Goal: Information Seeking & Learning: Learn about a topic

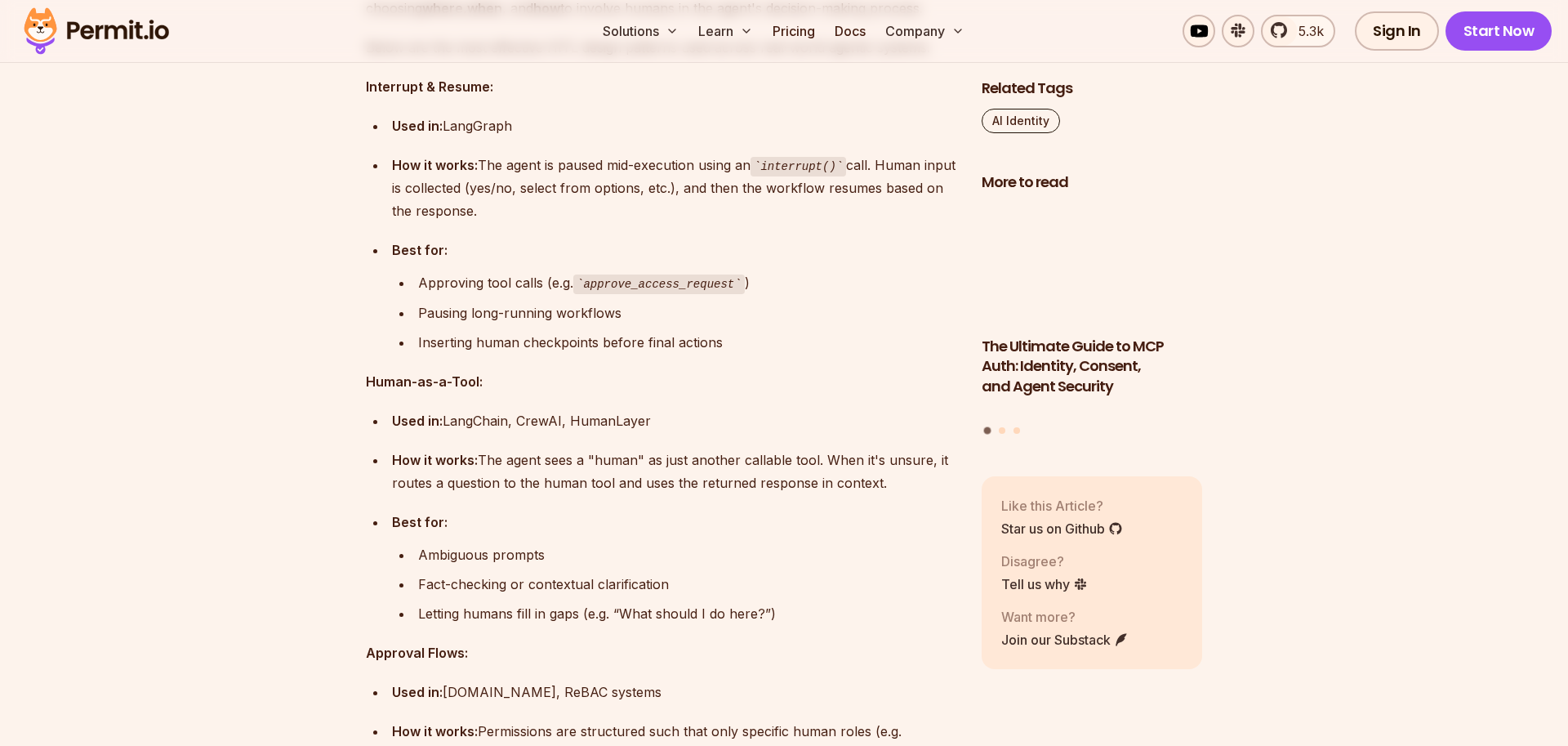
scroll to position [5588, 0]
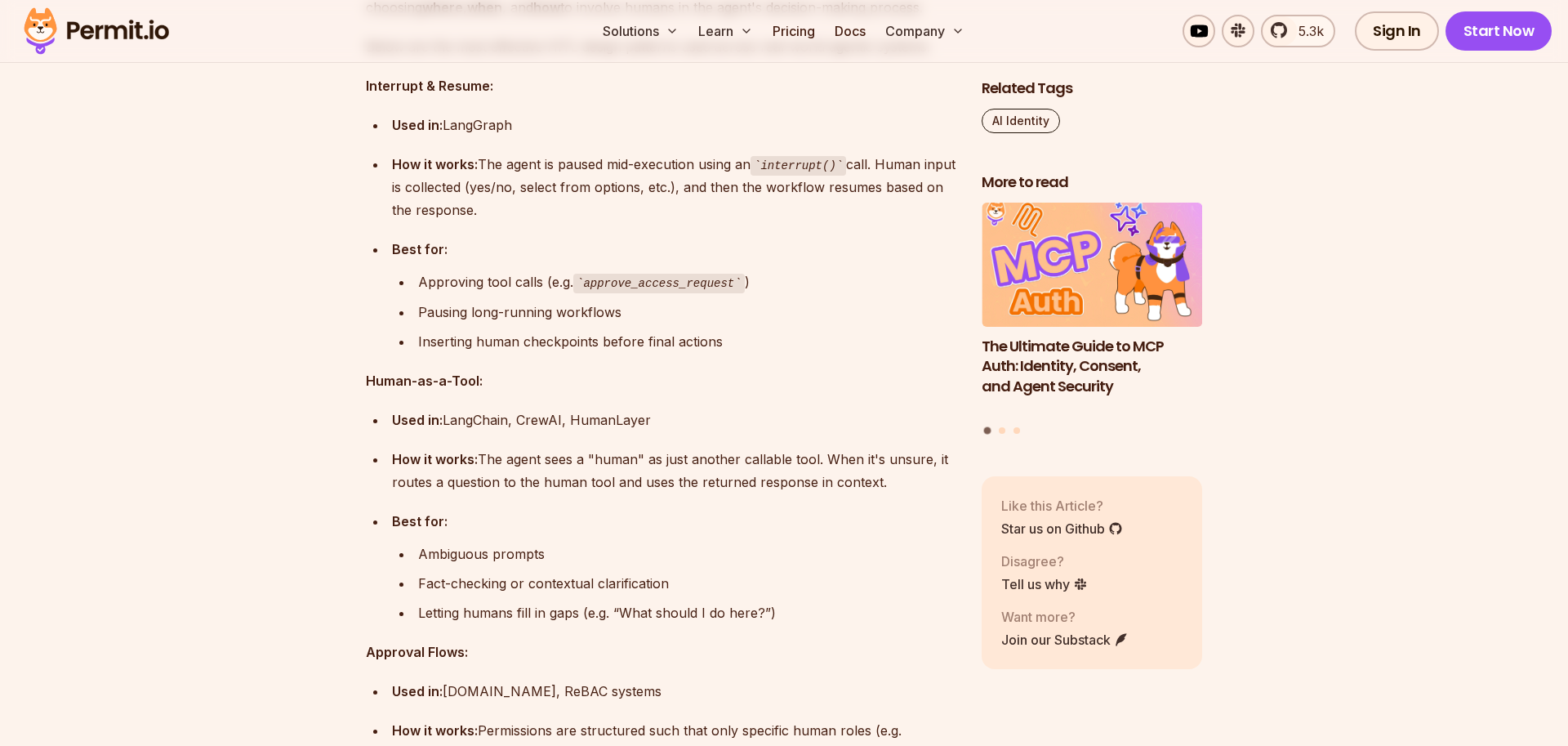
click at [502, 391] on p "Human-as-a-Tool:" at bounding box center [660, 380] width 590 height 23
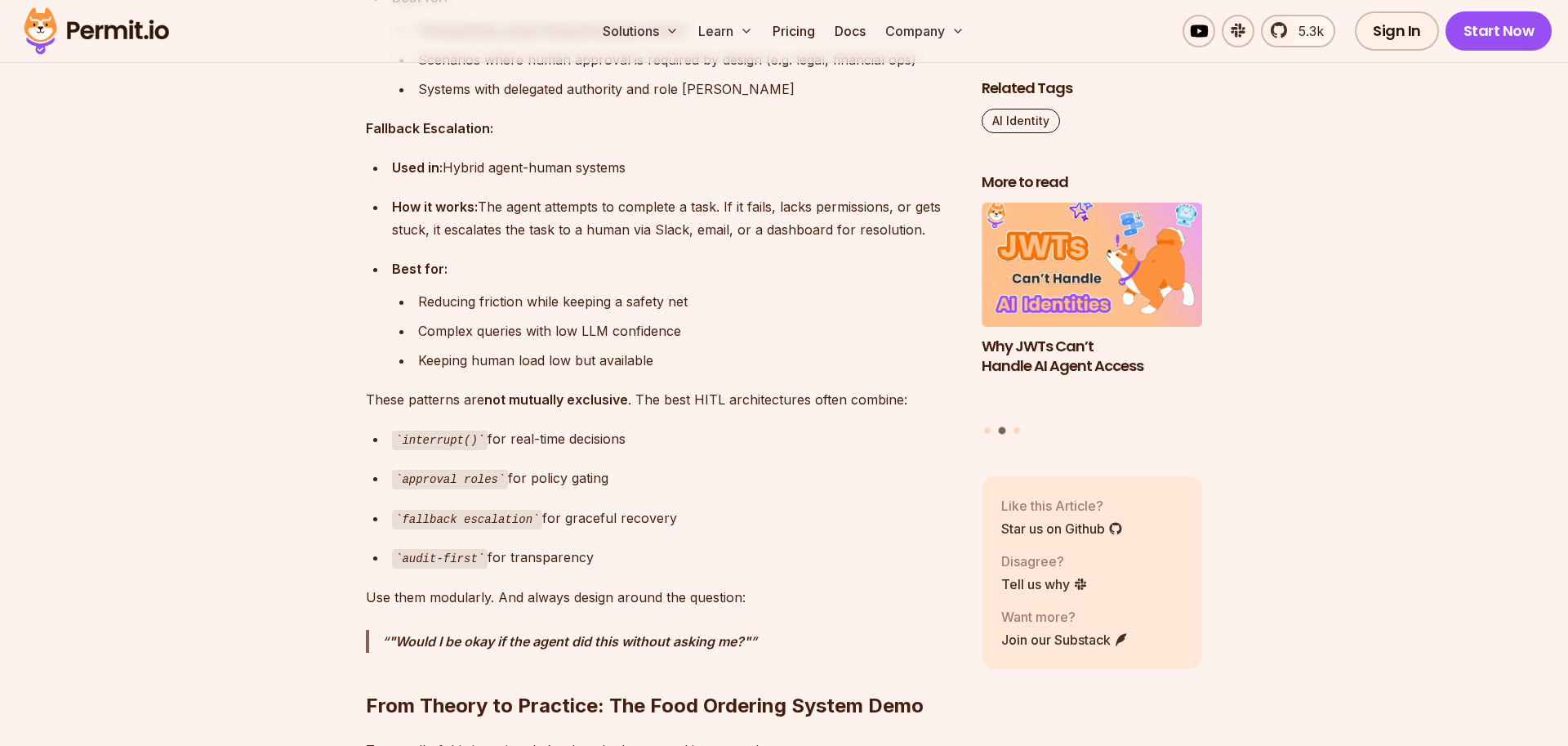
scroll to position [6384, 0]
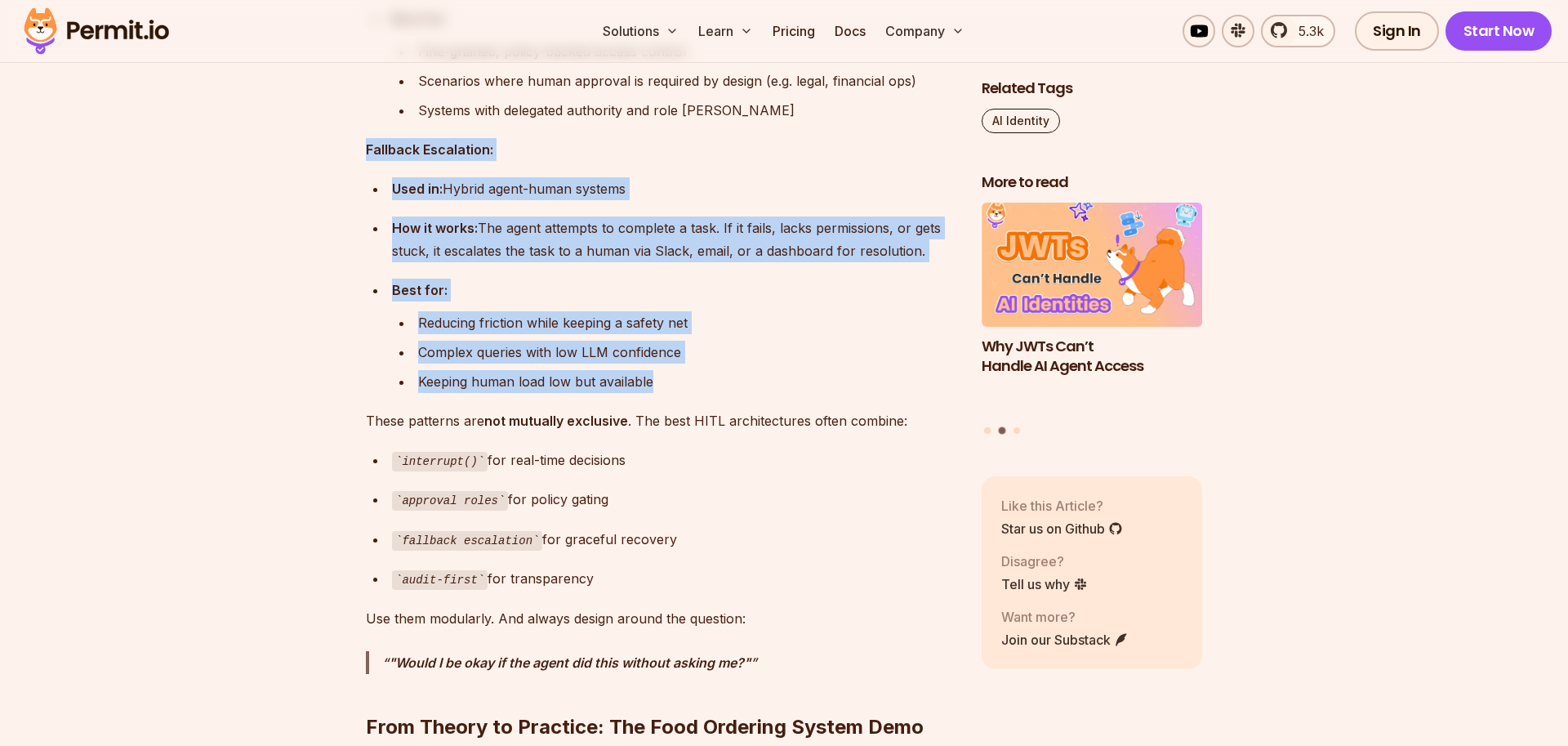
drag, startPoint x: 365, startPoint y: 145, endPoint x: 667, endPoint y: 388, distance: 387.6
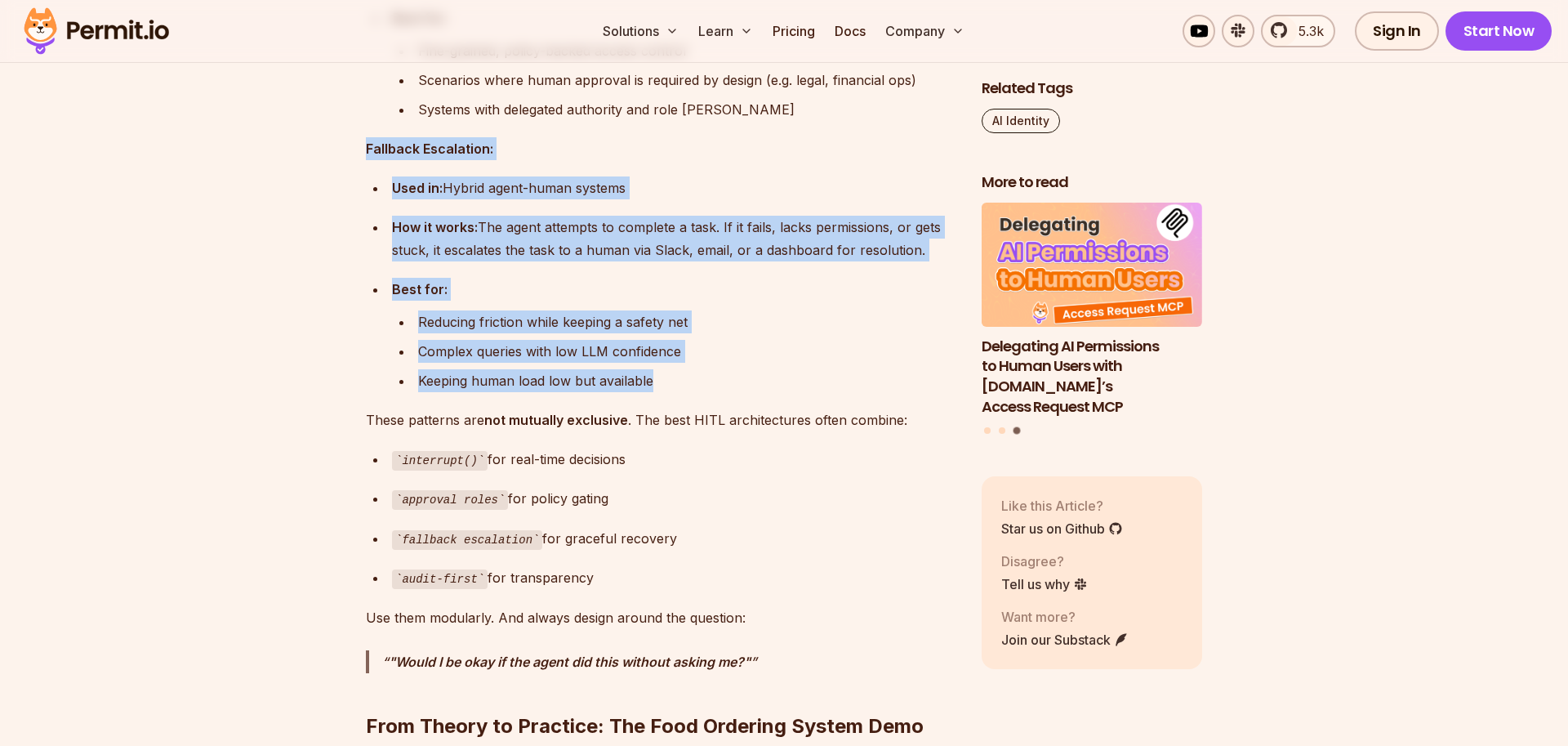
copy div "Fallback Escalation: Used in: Hybrid agent-human systems How it works: The agen…"
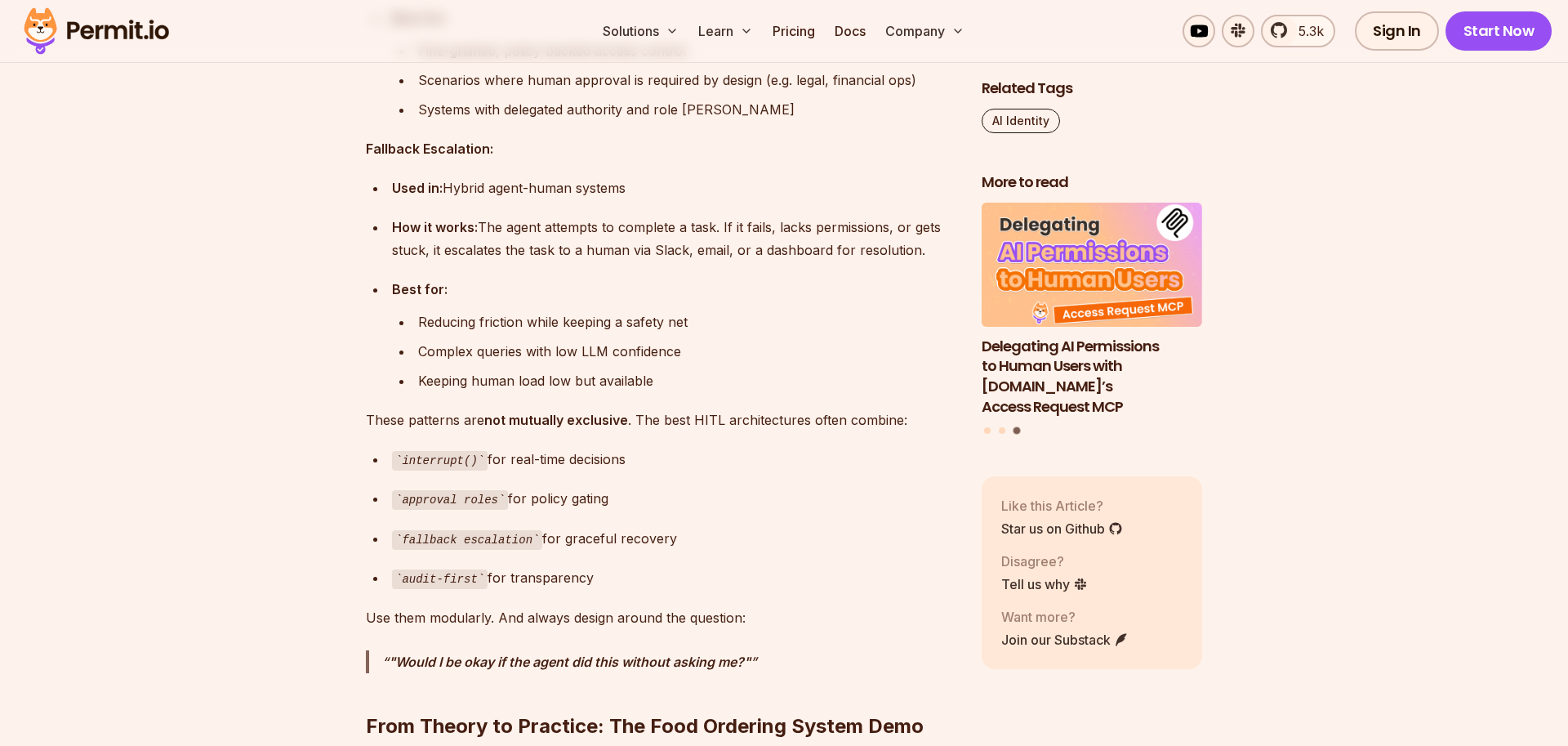
click at [372, 422] on p "These patterns are not mutually exclusive . The best HITL architectures often c…" at bounding box center [660, 419] width 590 height 23
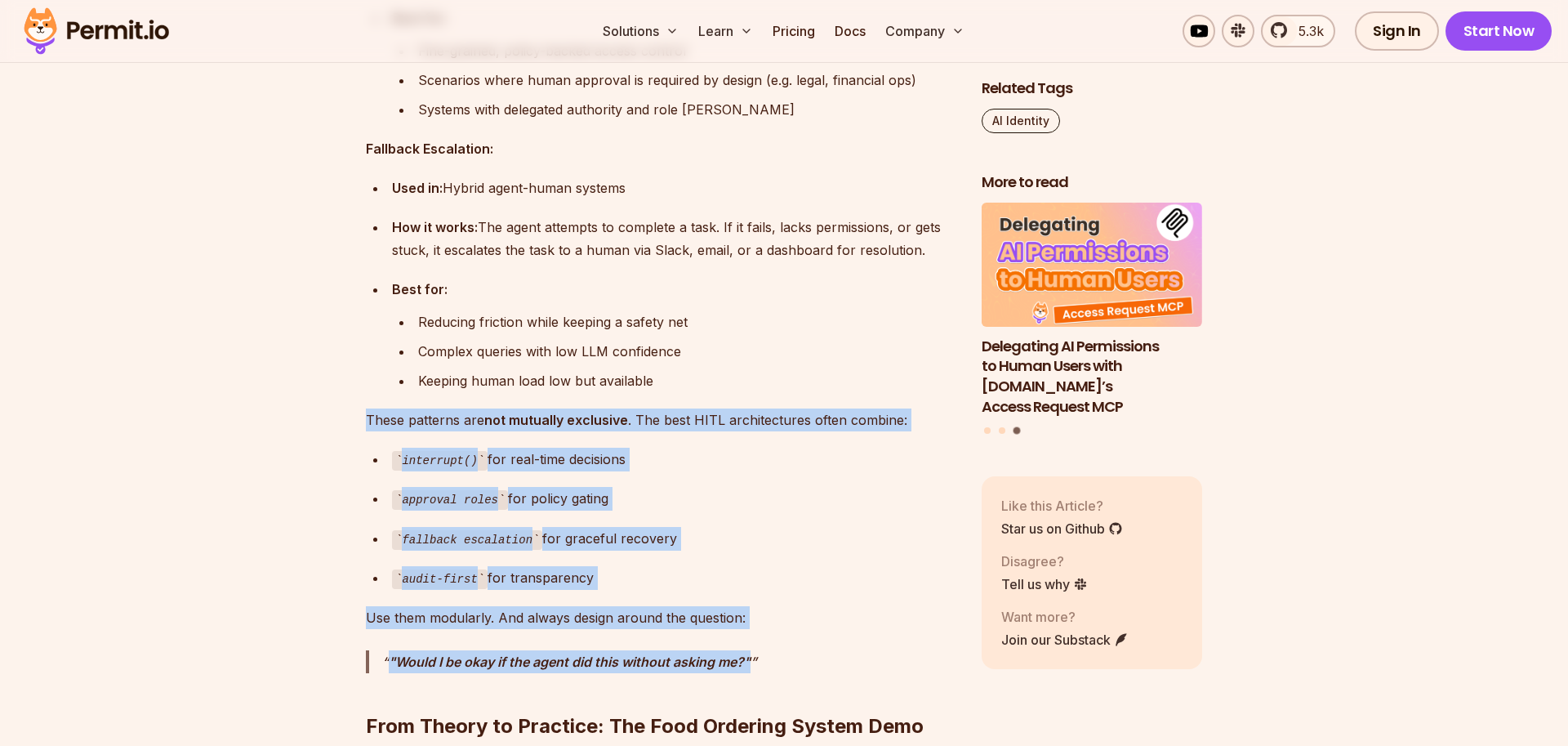
drag, startPoint x: 367, startPoint y: 421, endPoint x: 809, endPoint y: 656, distance: 500.6
copy div "These patterns are not mutually exclusive . The best HITL architectures often c…"
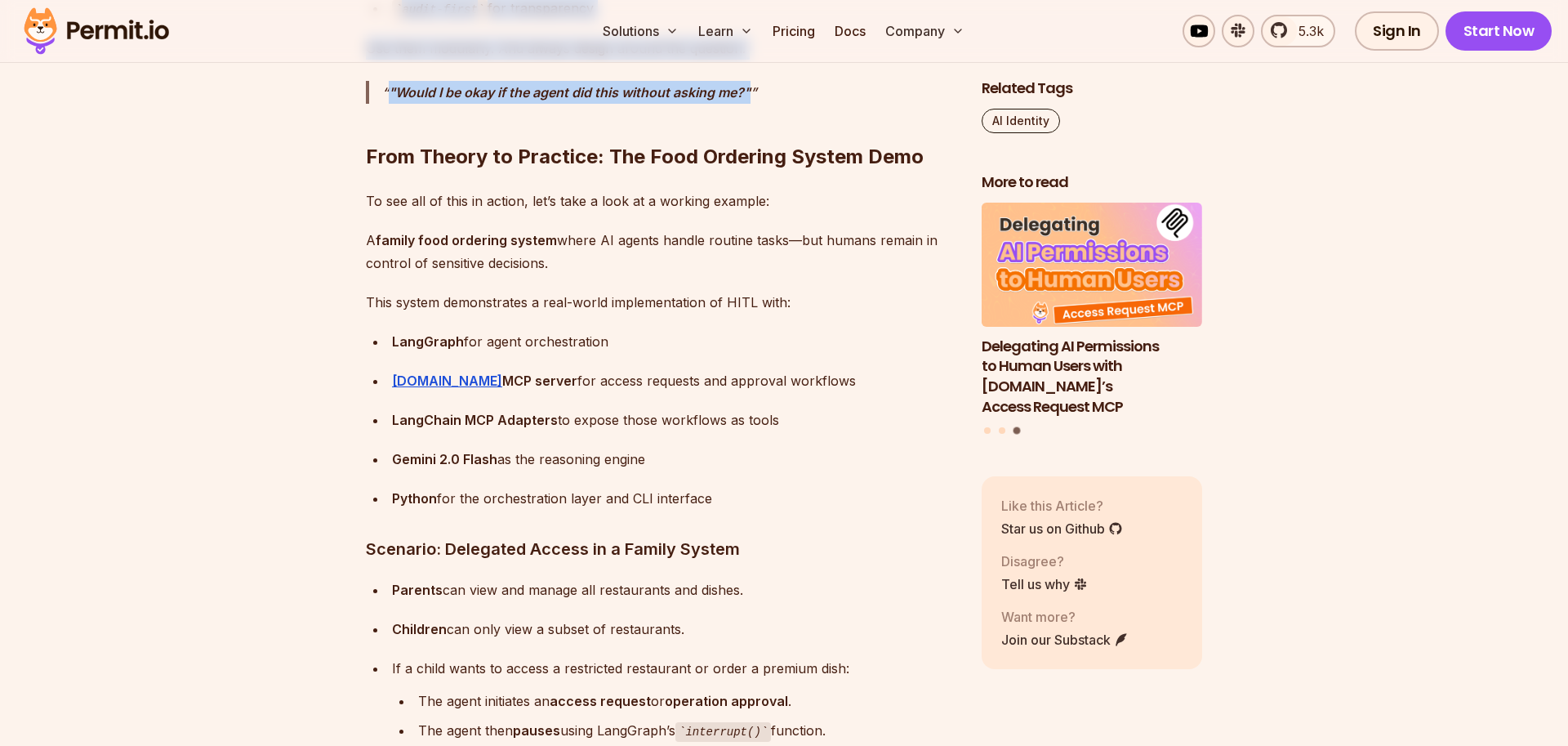
scroll to position [6910, 0]
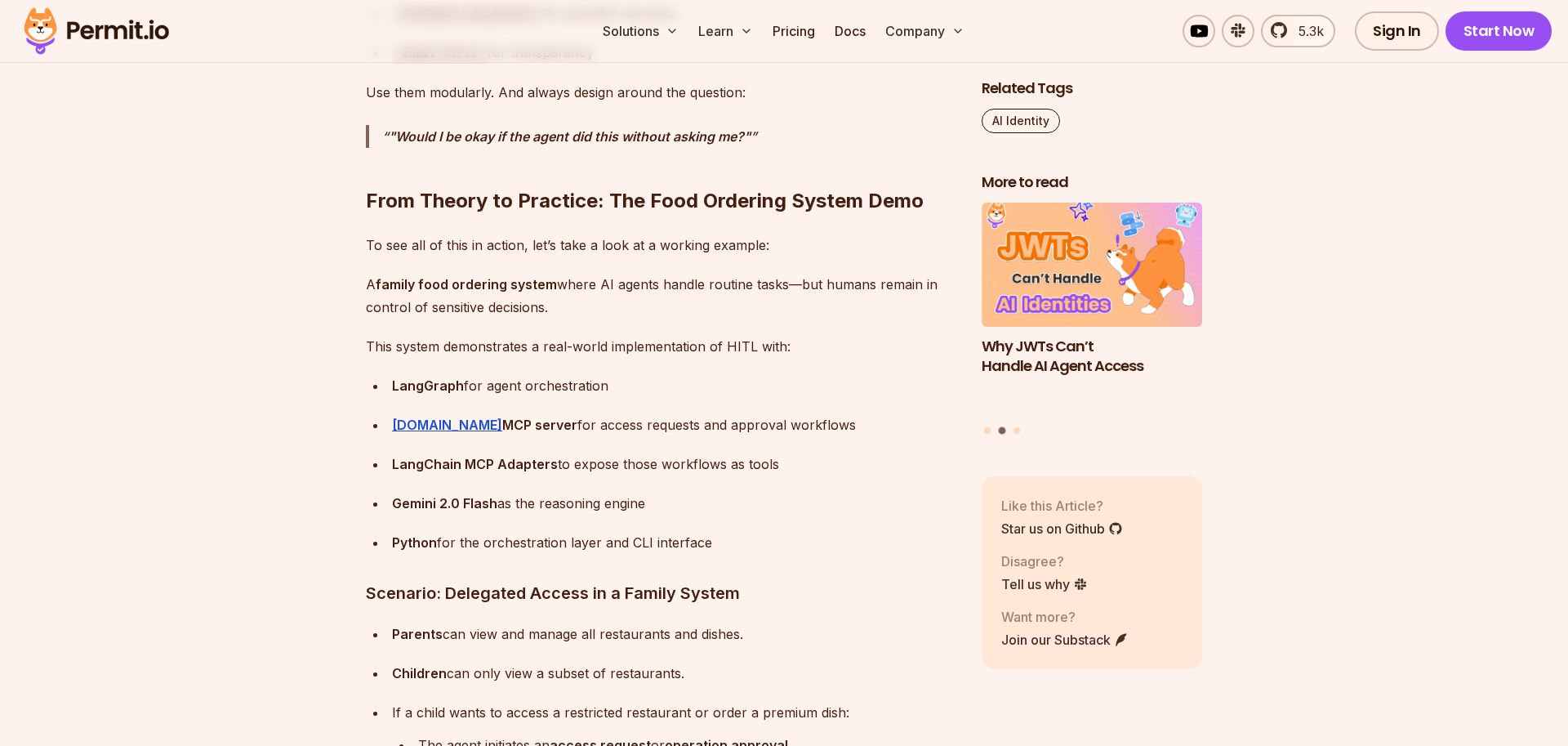
click at [594, 444] on ul "LangGraph for agent orchestration [DOMAIN_NAME] MCP server for access requests …" at bounding box center [660, 464] width 590 height 180
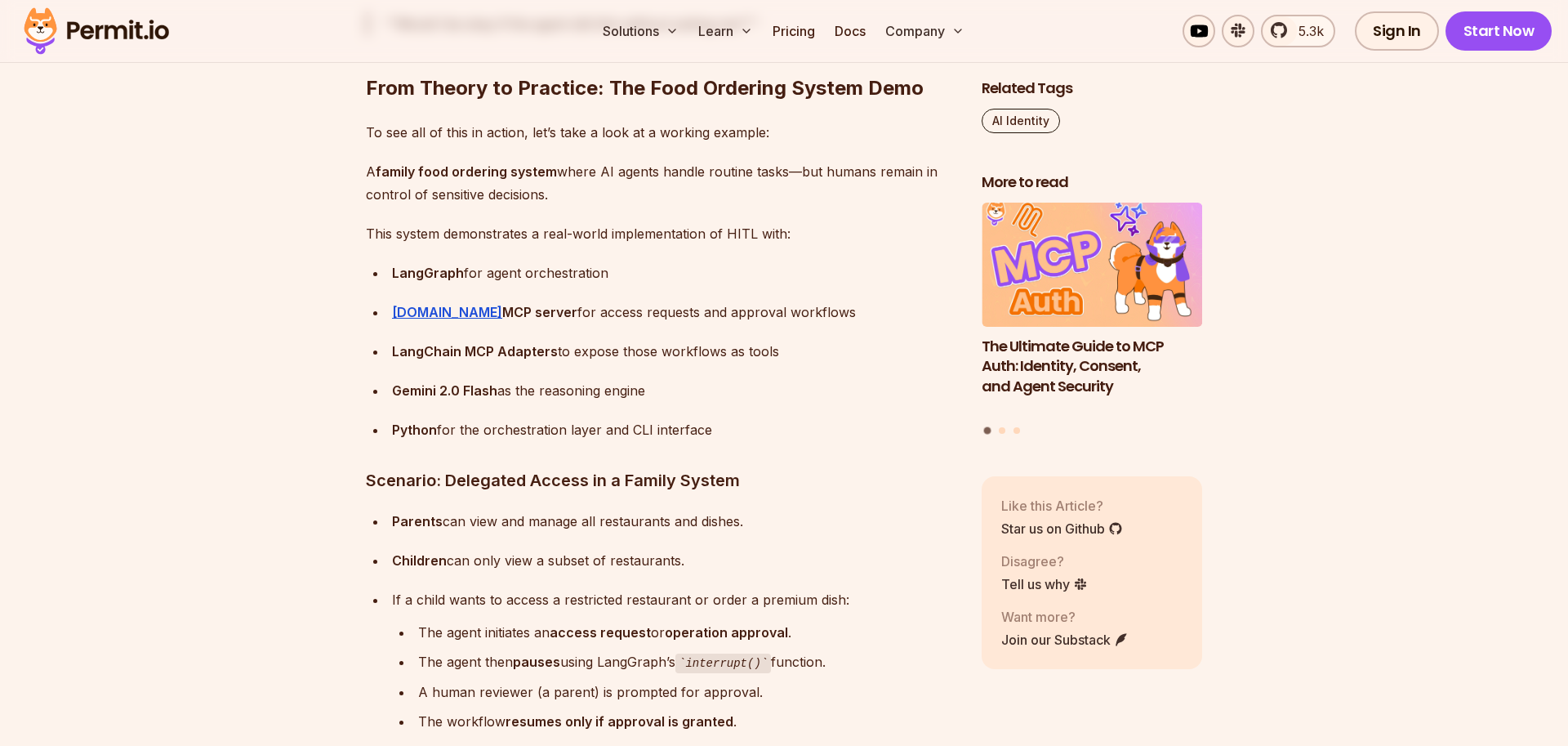
scroll to position [7024, 0]
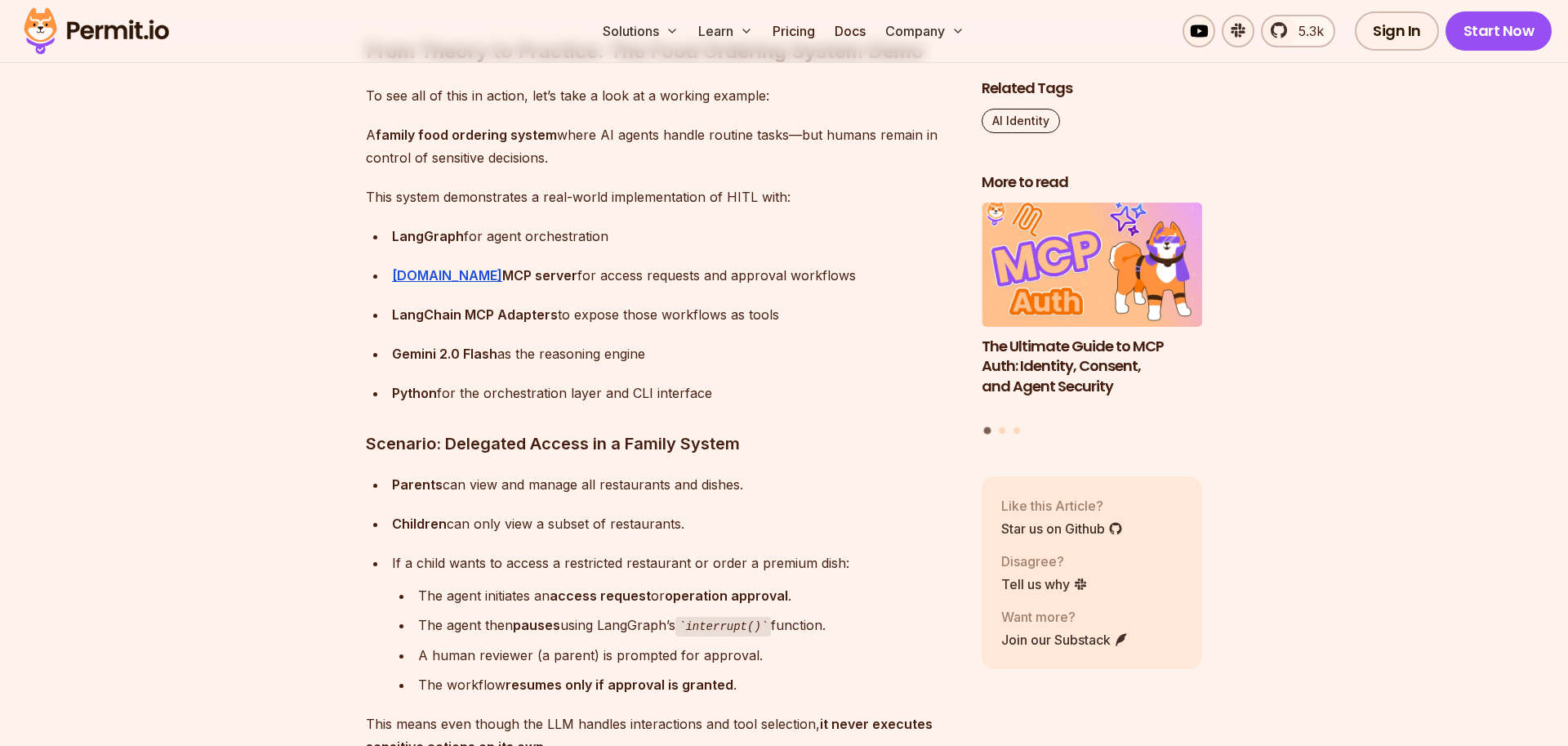
click at [517, 614] on ul "The agent initiates an access request or operation approval . The agent then pa…" at bounding box center [673, 640] width 564 height 112
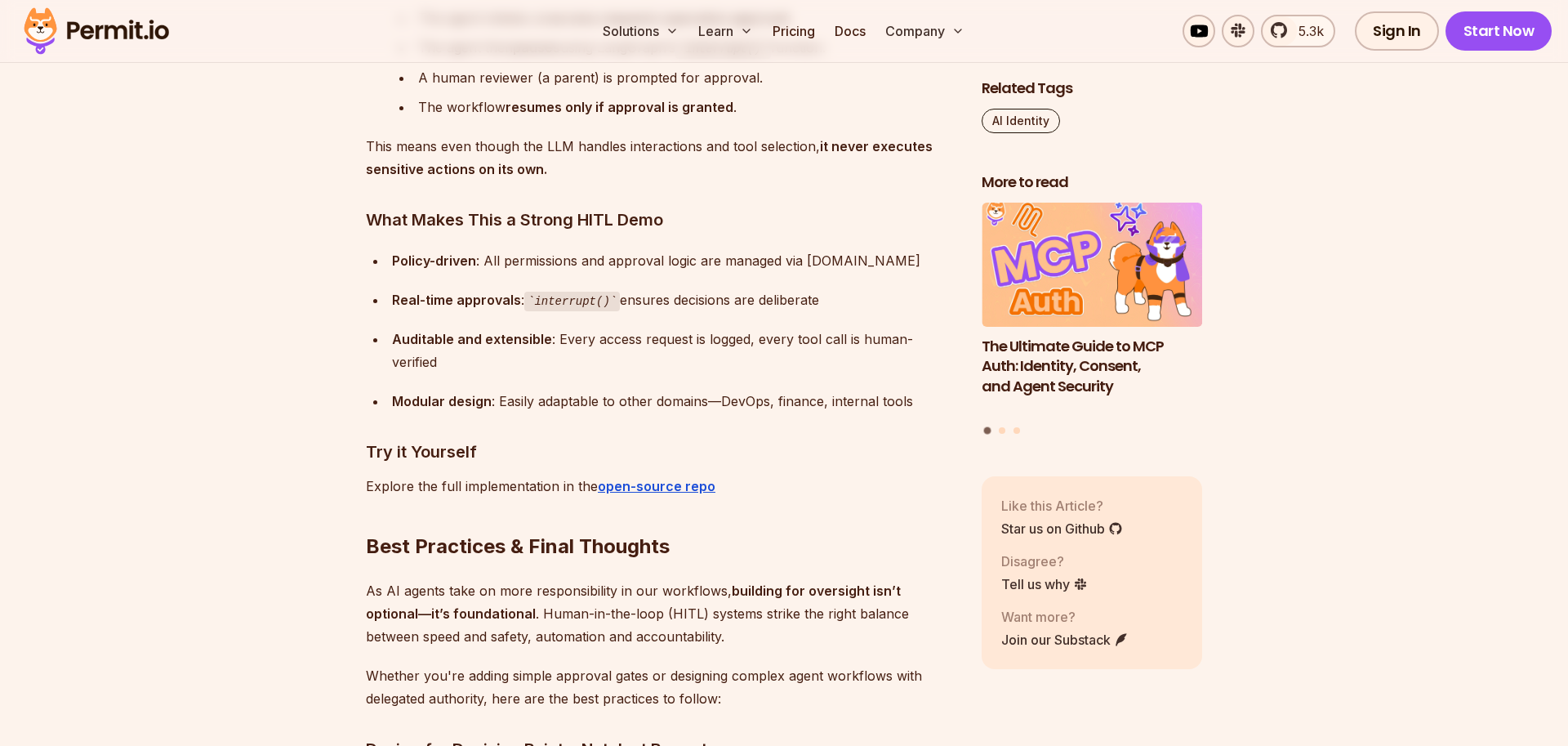
scroll to position [7638, 0]
click at [535, 608] on p "As AI agents take on more responsibility in our workflows, building for oversig…" at bounding box center [660, 612] width 590 height 69
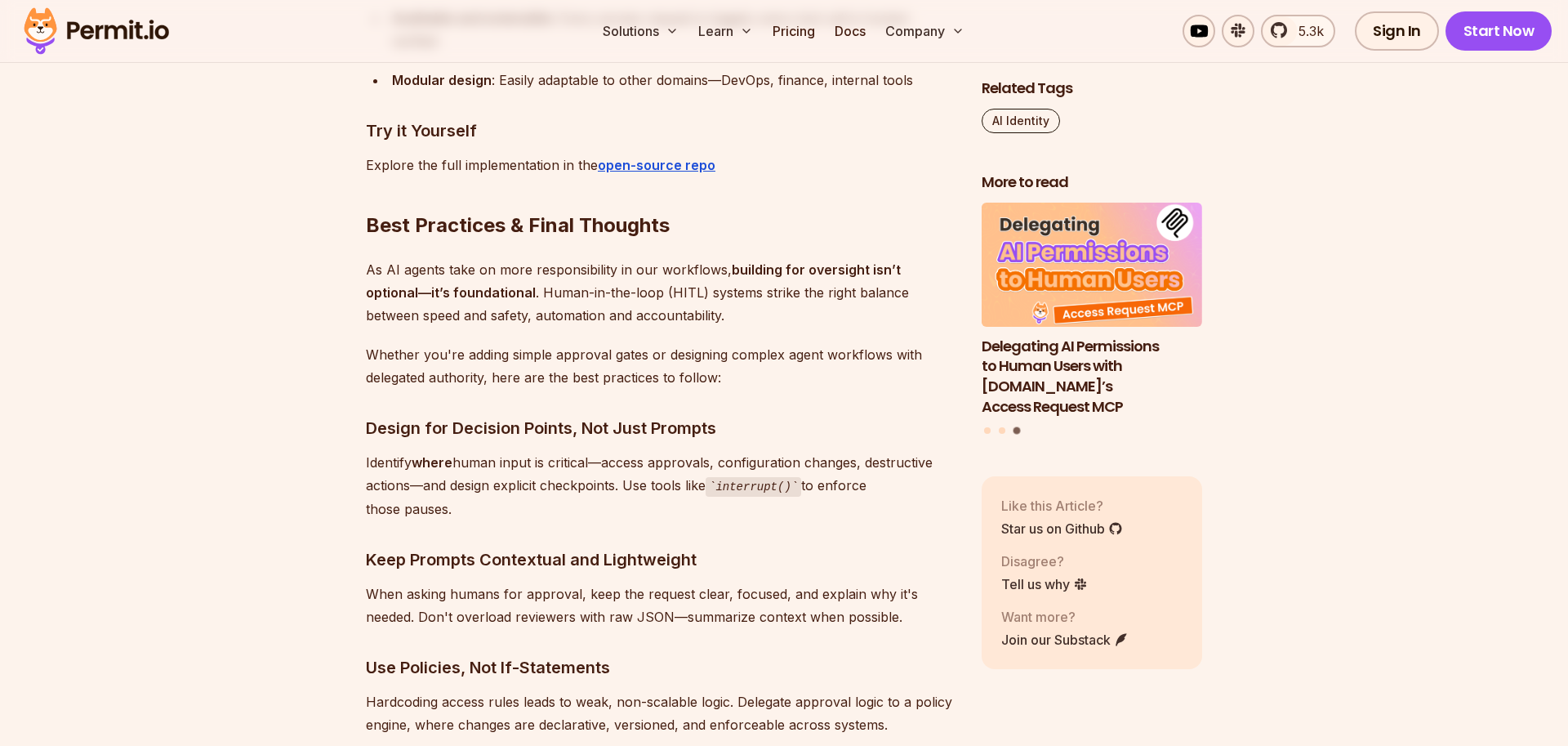
scroll to position [7963, 0]
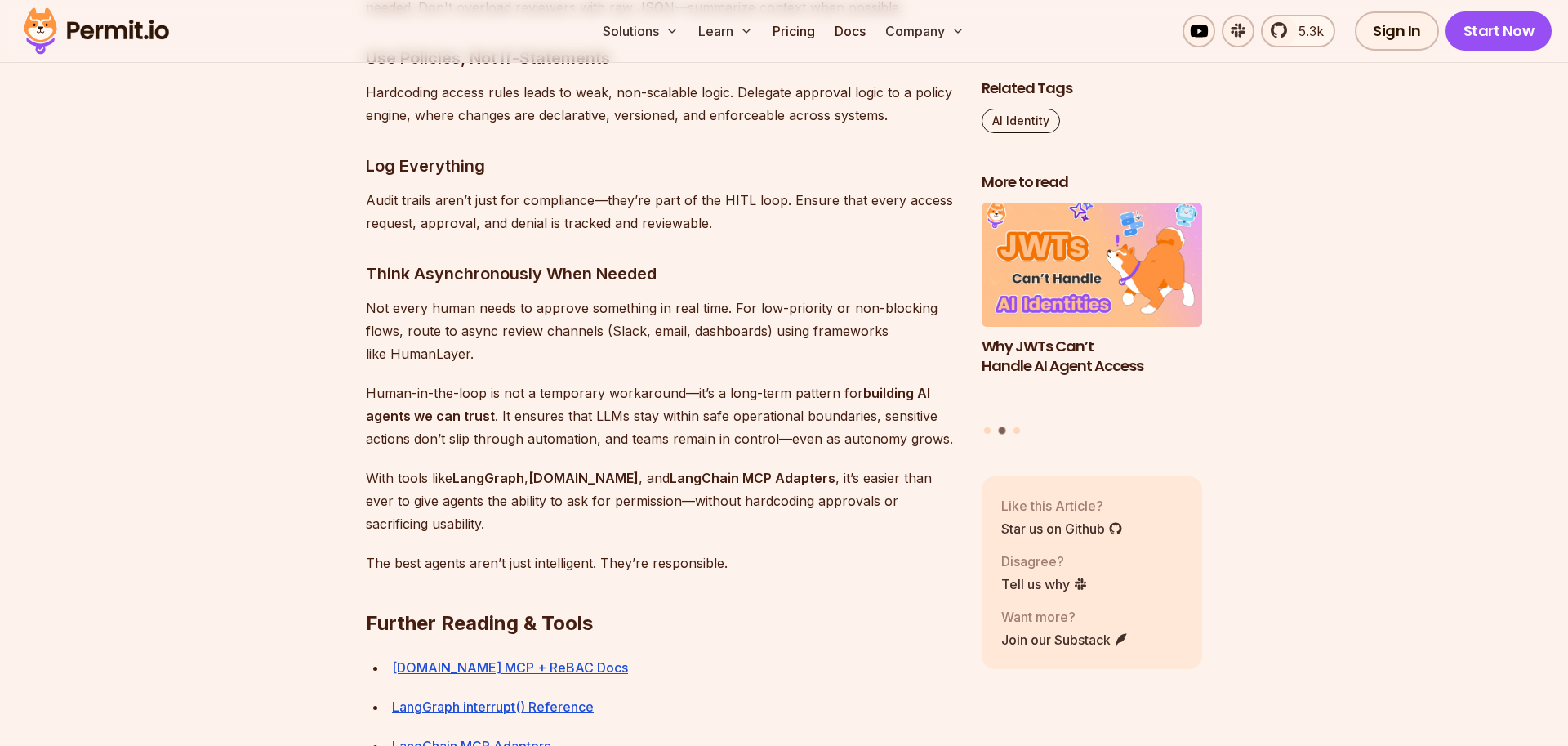
scroll to position [8691, 0]
